Goal: Information Seeking & Learning: Learn about a topic

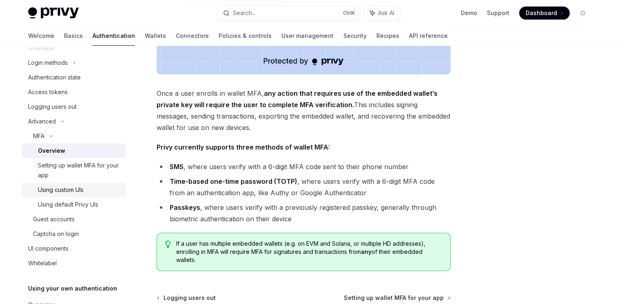
scroll to position [31, 0]
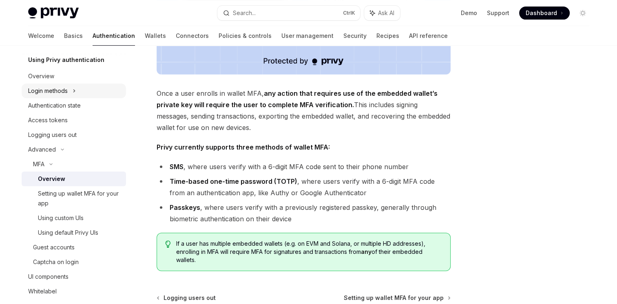
click at [54, 86] on div "Login methods" at bounding box center [48, 91] width 40 height 10
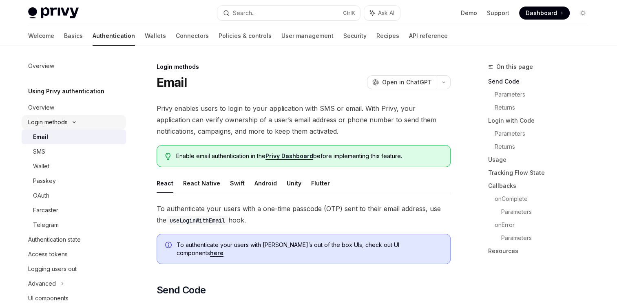
click at [79, 121] on div "Login methods" at bounding box center [74, 122] width 104 height 15
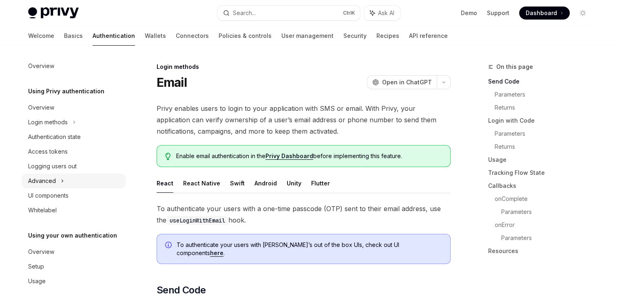
click at [62, 182] on icon at bounding box center [62, 181] width 3 height 10
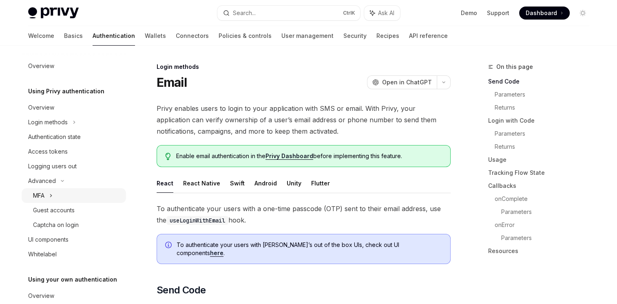
click at [51, 195] on icon at bounding box center [50, 196] width 3 height 10
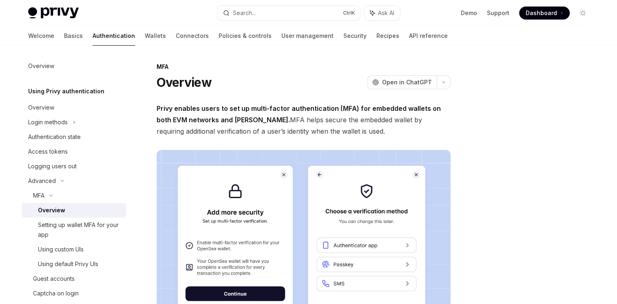
scroll to position [41, 0]
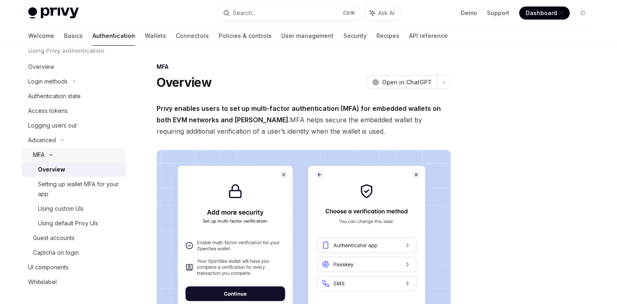
click at [52, 152] on div "MFA" at bounding box center [74, 155] width 104 height 15
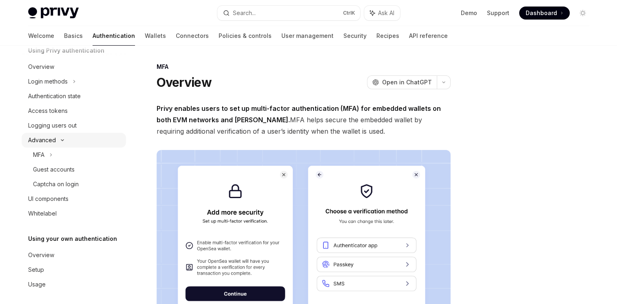
click at [55, 143] on div "Advanced" at bounding box center [42, 140] width 28 height 10
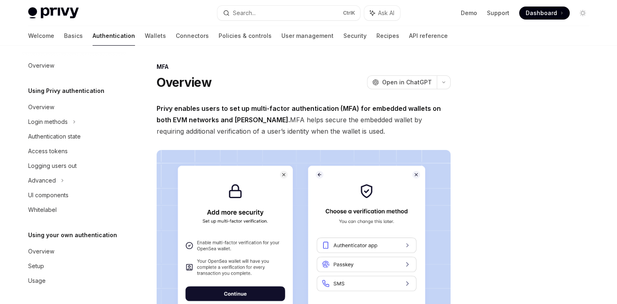
click at [65, 92] on h5 "Using Privy authentication" at bounding box center [66, 91] width 76 height 10
click at [47, 102] on div "Overview" at bounding box center [41, 107] width 26 height 10
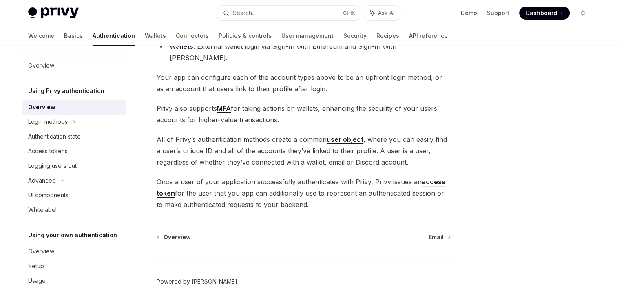
scroll to position [179, 0]
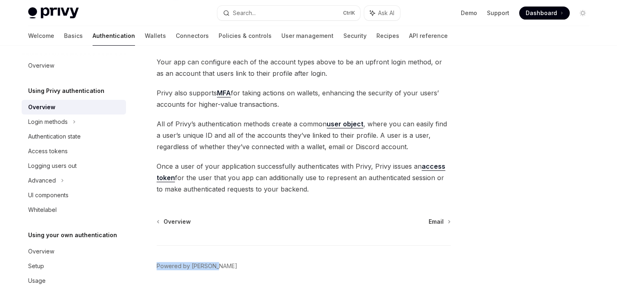
drag, startPoint x: 214, startPoint y: 270, endPoint x: 149, endPoint y: 250, distance: 68.0
click at [149, 250] on div "Using Privy authentication Using Privy as your authentication provider OpenAI O…" at bounding box center [227, 99] width 450 height 433
click at [542, 151] on div at bounding box center [534, 183] width 124 height 242
drag, startPoint x: 215, startPoint y: 255, endPoint x: 151, endPoint y: 250, distance: 65.0
click at [151, 250] on div "Using Privy authentication Using Privy as your authentication provider OpenAI O…" at bounding box center [227, 99] width 450 height 433
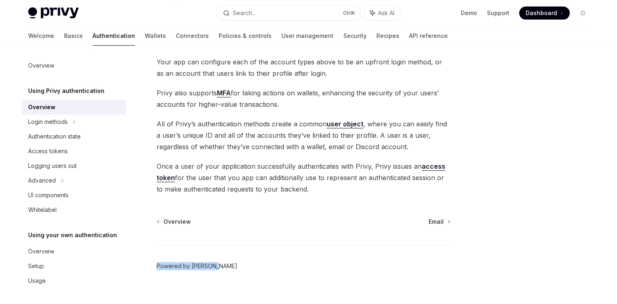
drag, startPoint x: 151, startPoint y: 250, endPoint x: 160, endPoint y: 255, distance: 10.4
copy link "Powered by [PERSON_NAME]"
type textarea "*"
